Goal: Information Seeking & Learning: Check status

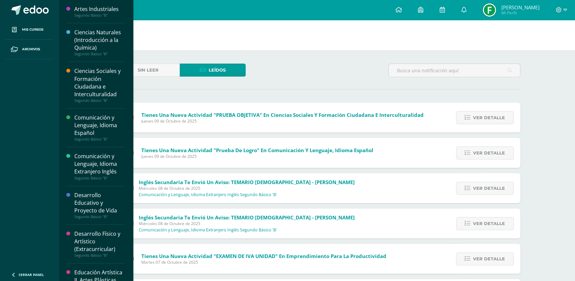
click at [80, 41] on div "Ciencias Naturales (Introducción a la Química)" at bounding box center [99, 40] width 51 height 23
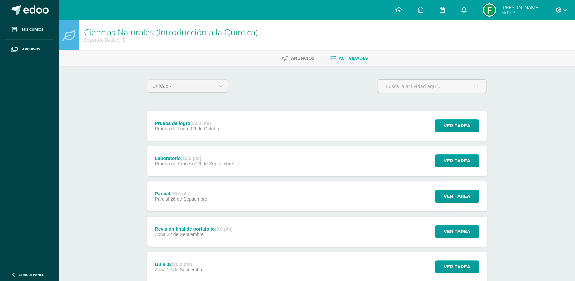
click at [507, 8] on span "[PERSON_NAME]" at bounding box center [520, 7] width 38 height 7
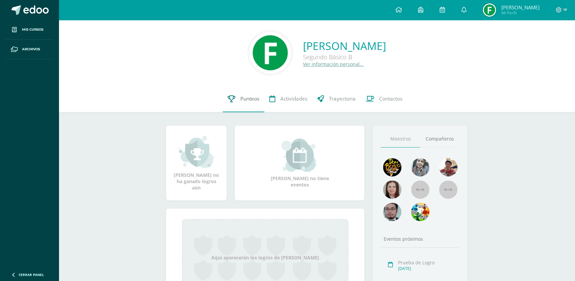
click at [244, 103] on link "Punteos" at bounding box center [244, 99] width 42 height 27
